Goal: Find specific page/section

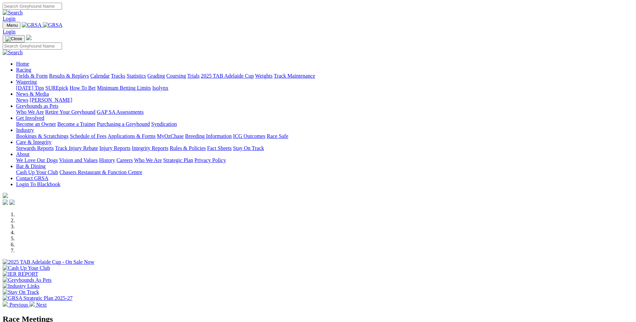
scroll to position [179, 0]
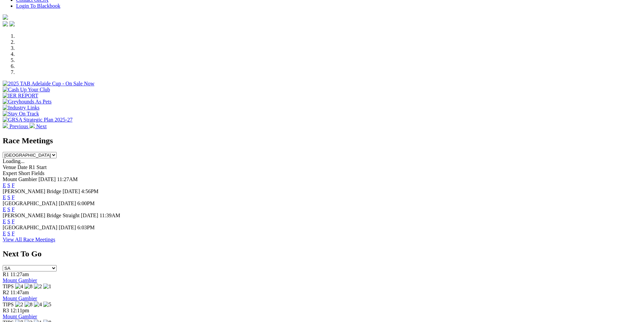
click at [15, 195] on link "F" at bounding box center [13, 198] width 3 height 6
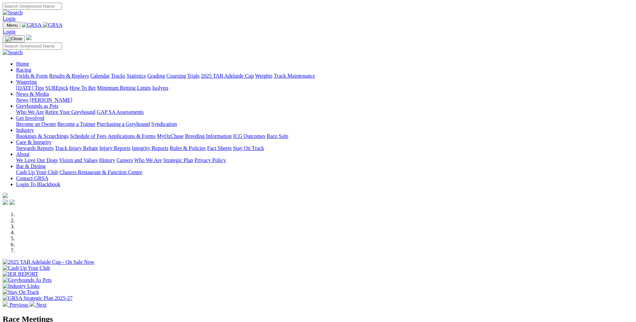
scroll to position [179, 0]
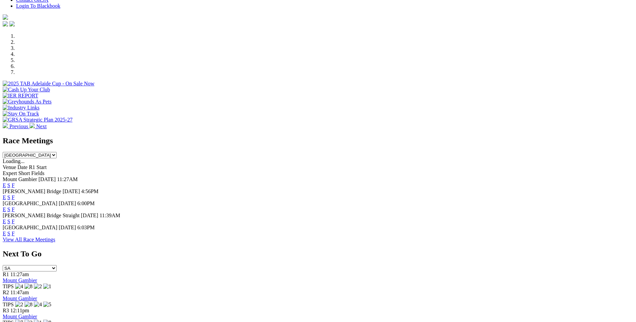
click at [15, 183] on link "F" at bounding box center [13, 186] width 3 height 6
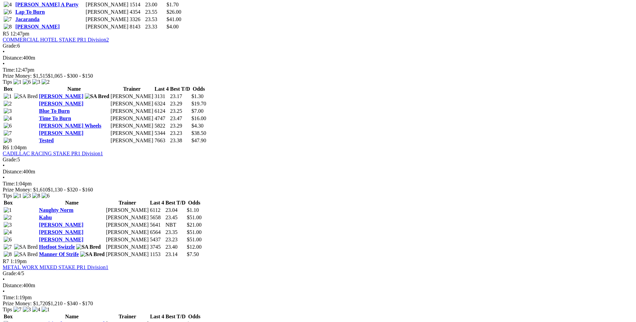
scroll to position [804, 0]
